Goal: Task Accomplishment & Management: Manage account settings

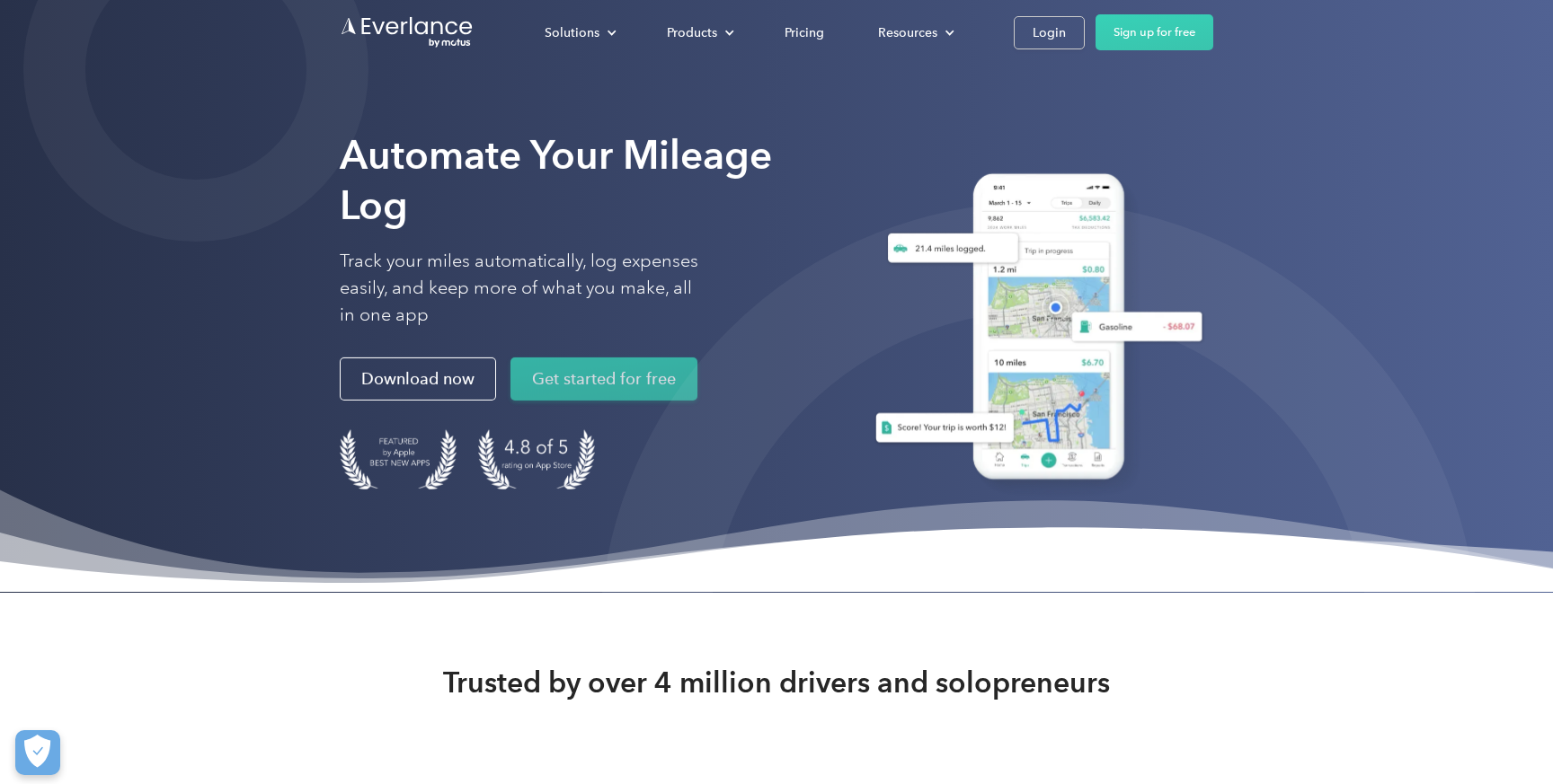
click at [582, 373] on link "Get started for free" at bounding box center [604, 379] width 187 height 43
click at [1029, 16] on link "Login" at bounding box center [1049, 33] width 71 height 34
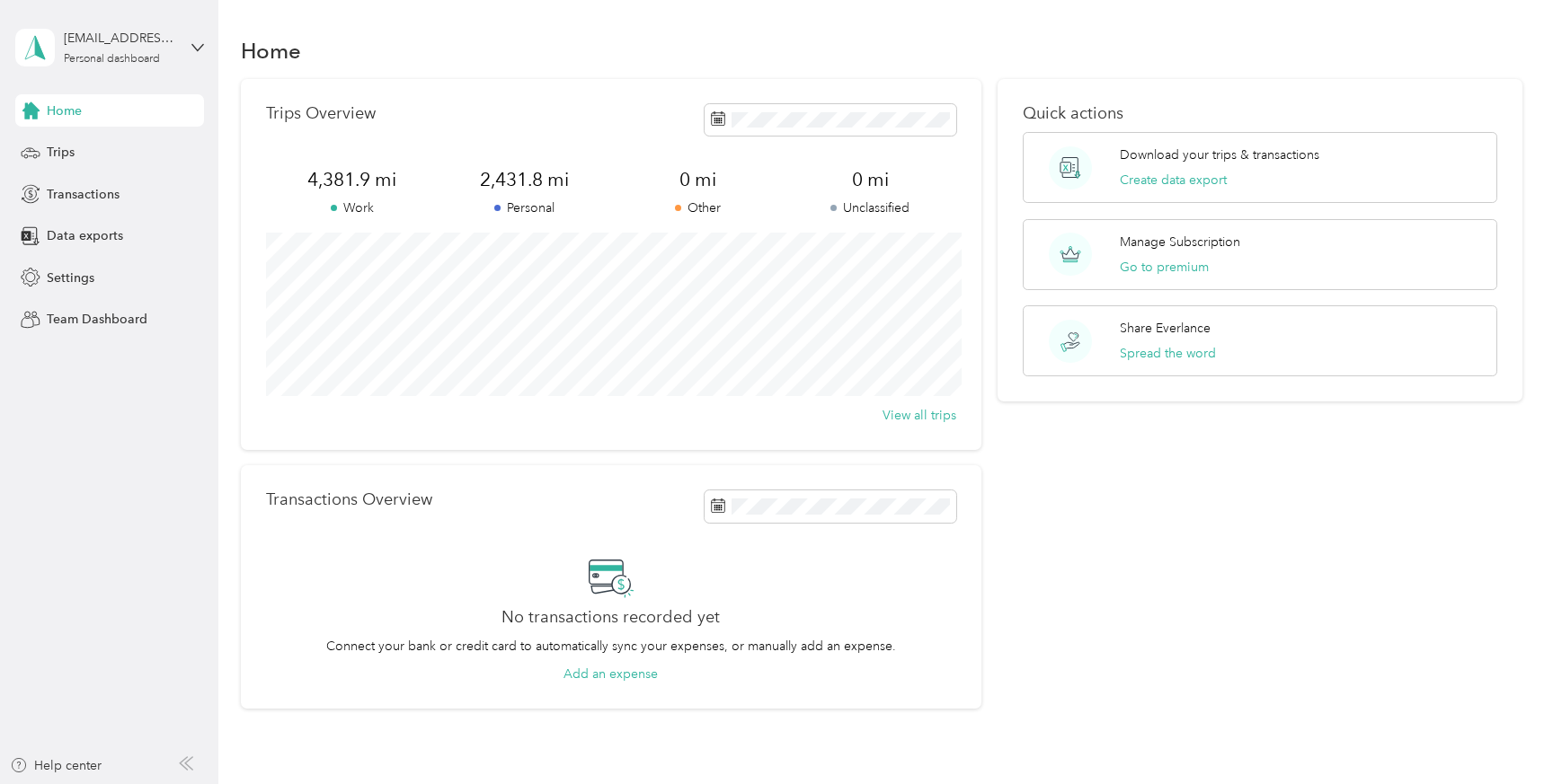
click at [188, 52] on div "kevinmcdonald3@gmail.com Personal dashboard" at bounding box center [109, 47] width 189 height 63
click at [127, 153] on div "Log out" at bounding box center [204, 148] width 354 height 32
